Goal: Information Seeking & Learning: Understand process/instructions

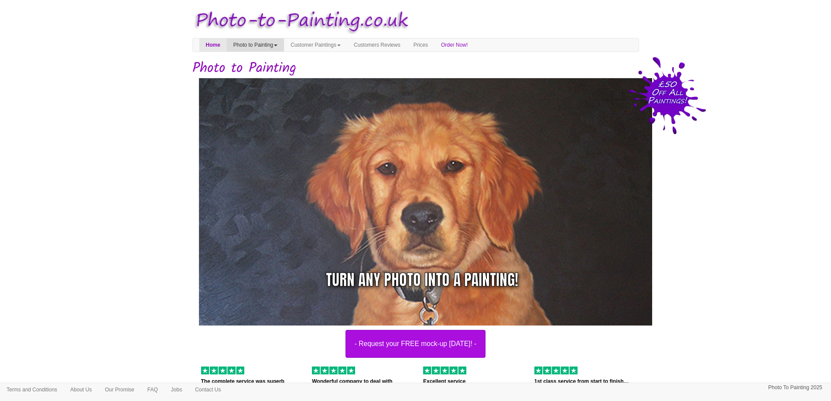
click at [274, 44] on link "Photo to Painting" at bounding box center [255, 44] width 57 height 13
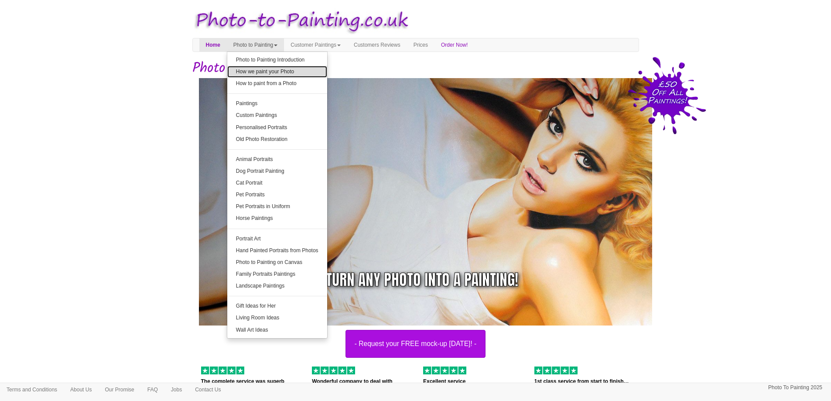
click at [281, 72] on link "How we paint your Photo" at bounding box center [277, 72] width 100 height 12
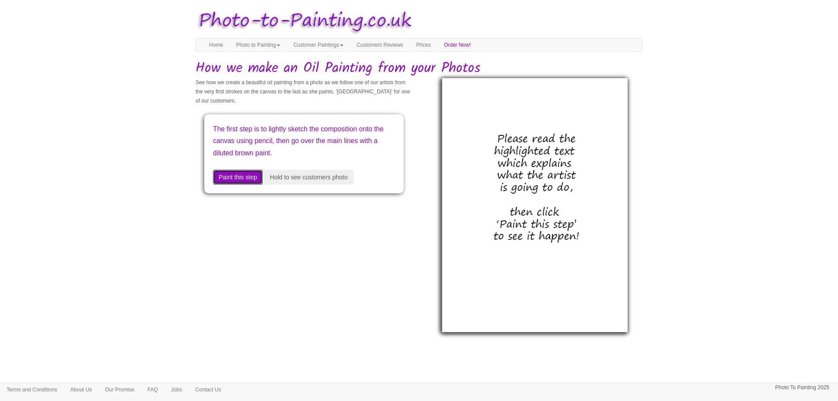
click at [244, 176] on button "Paint this step" at bounding box center [238, 177] width 50 height 15
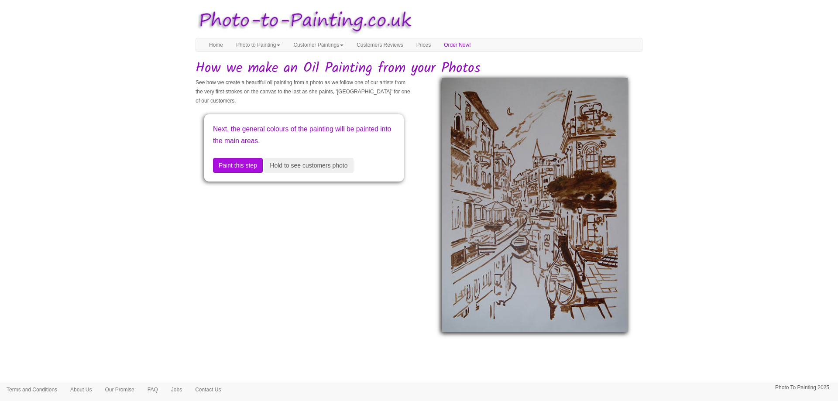
click at [244, 176] on div "Next, the general colours of the painting will be painted into the main areas. …" at bounding box center [303, 147] width 199 height 67
click at [250, 162] on button "Paint this step" at bounding box center [238, 165] width 50 height 15
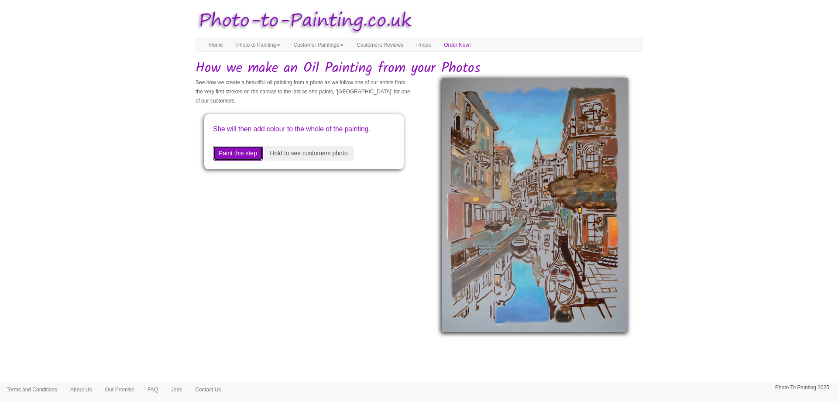
click at [244, 161] on button "Paint this step" at bounding box center [238, 153] width 50 height 15
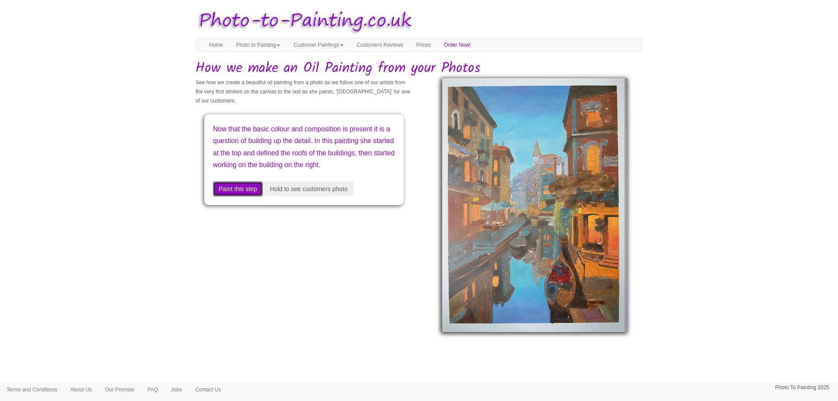
click at [244, 194] on button "Paint this step" at bounding box center [238, 188] width 50 height 15
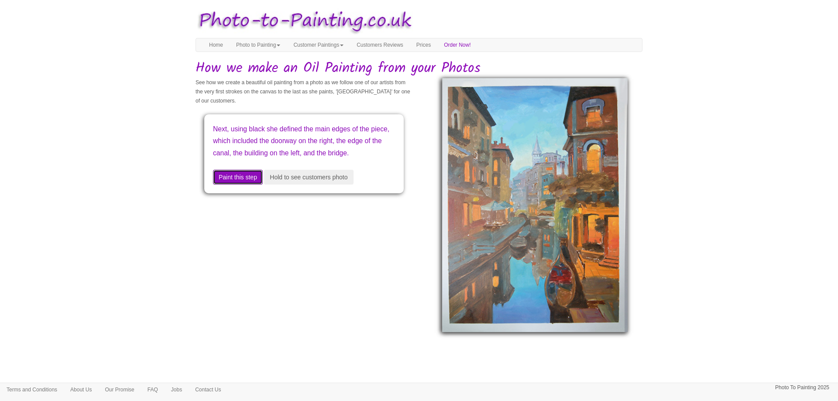
click at [226, 185] on button "Paint this step" at bounding box center [238, 177] width 50 height 15
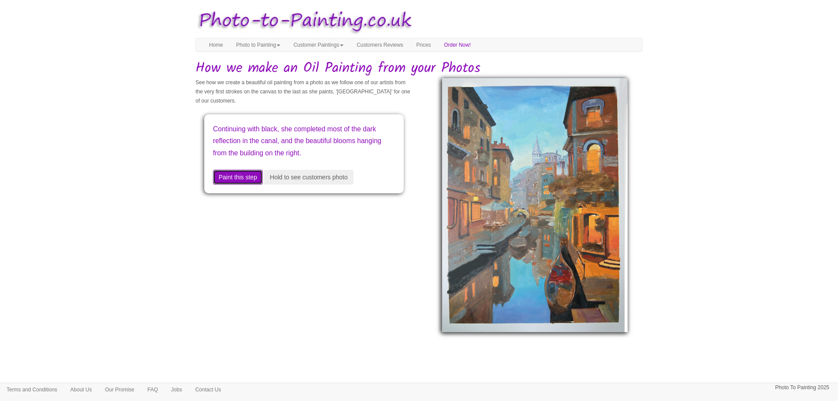
click at [233, 175] on button "Paint this step" at bounding box center [238, 177] width 50 height 15
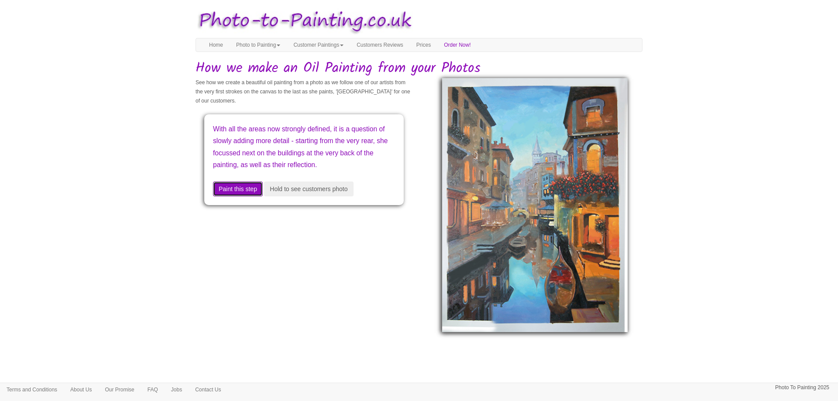
click at [222, 196] on button "Paint this step" at bounding box center [238, 188] width 50 height 15
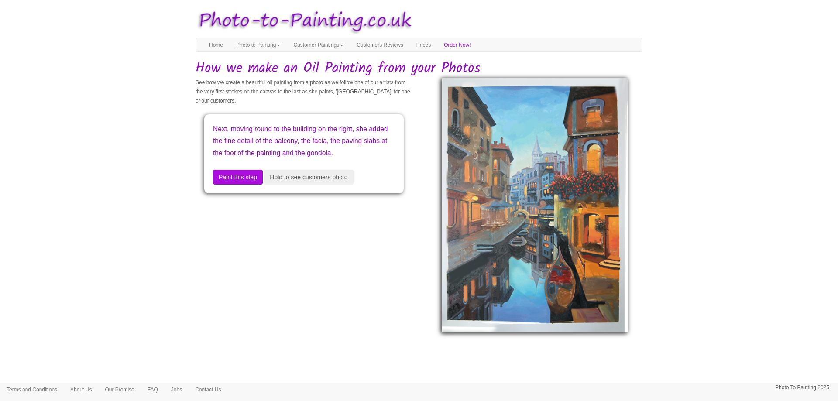
click at [228, 257] on div "See how we create a beautiful oil painting from a photo as we follow one of our…" at bounding box center [419, 187] width 460 height 218
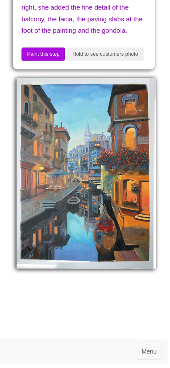
scroll to position [157, 0]
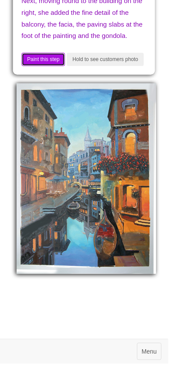
click at [48, 67] on button "Paint this step" at bounding box center [44, 60] width 44 height 14
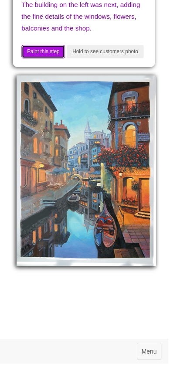
click at [46, 59] on button "Paint this step" at bounding box center [44, 53] width 44 height 14
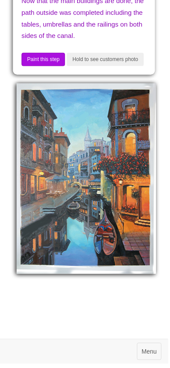
click at [45, 67] on button "Paint this step" at bounding box center [44, 60] width 44 height 14
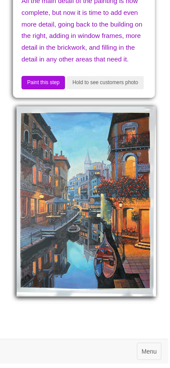
click at [46, 90] on button "Paint this step" at bounding box center [44, 84] width 44 height 14
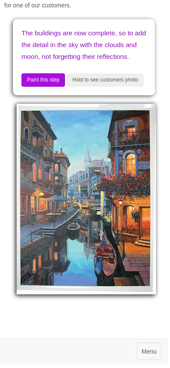
scroll to position [117, 0]
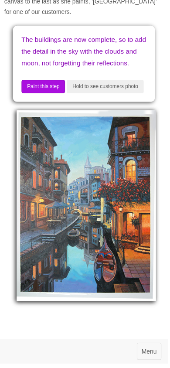
click at [52, 95] on button "Paint this step" at bounding box center [44, 88] width 44 height 14
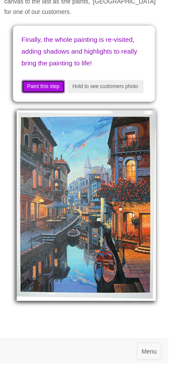
click at [48, 95] on button "Paint this step" at bounding box center [44, 88] width 44 height 14
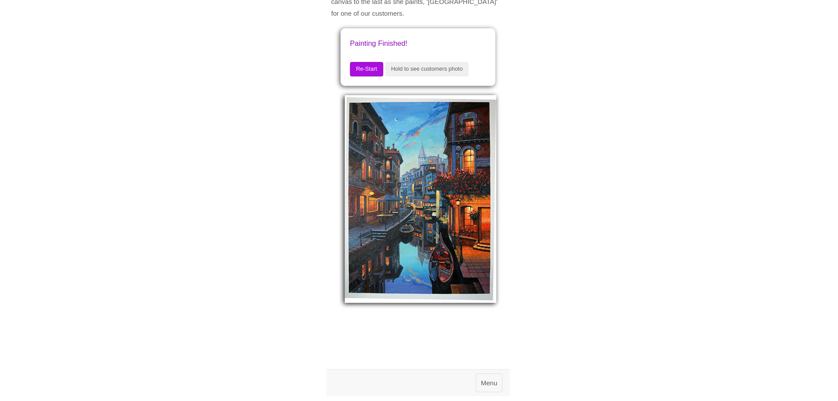
scroll to position [0, 0]
